Goal: Task Accomplishment & Management: Use online tool/utility

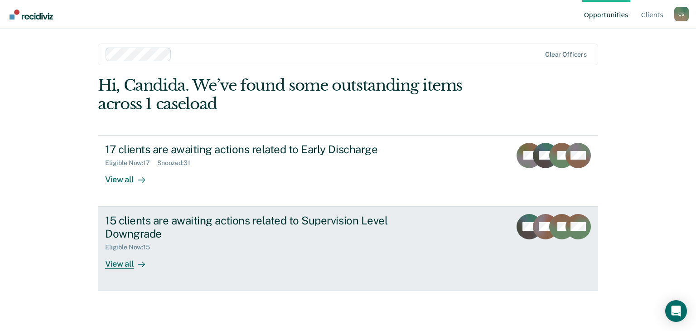
click at [115, 262] on div "View all" at bounding box center [130, 260] width 51 height 18
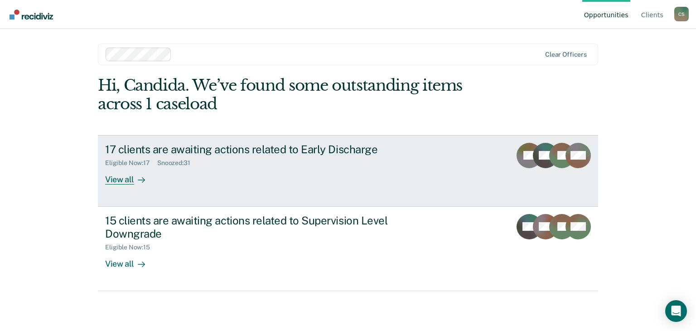
click at [116, 177] on div "View all" at bounding box center [130, 176] width 51 height 18
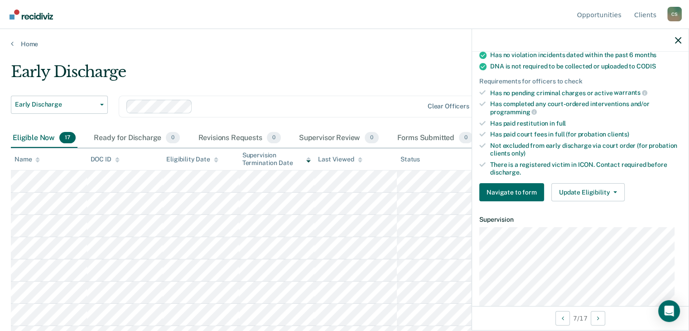
scroll to position [272, 0]
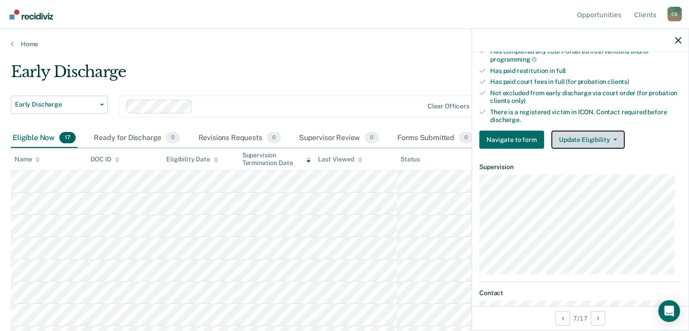
click at [584, 136] on button "Update Eligibility" at bounding box center [587, 139] width 73 height 18
